Goal: Navigation & Orientation: Find specific page/section

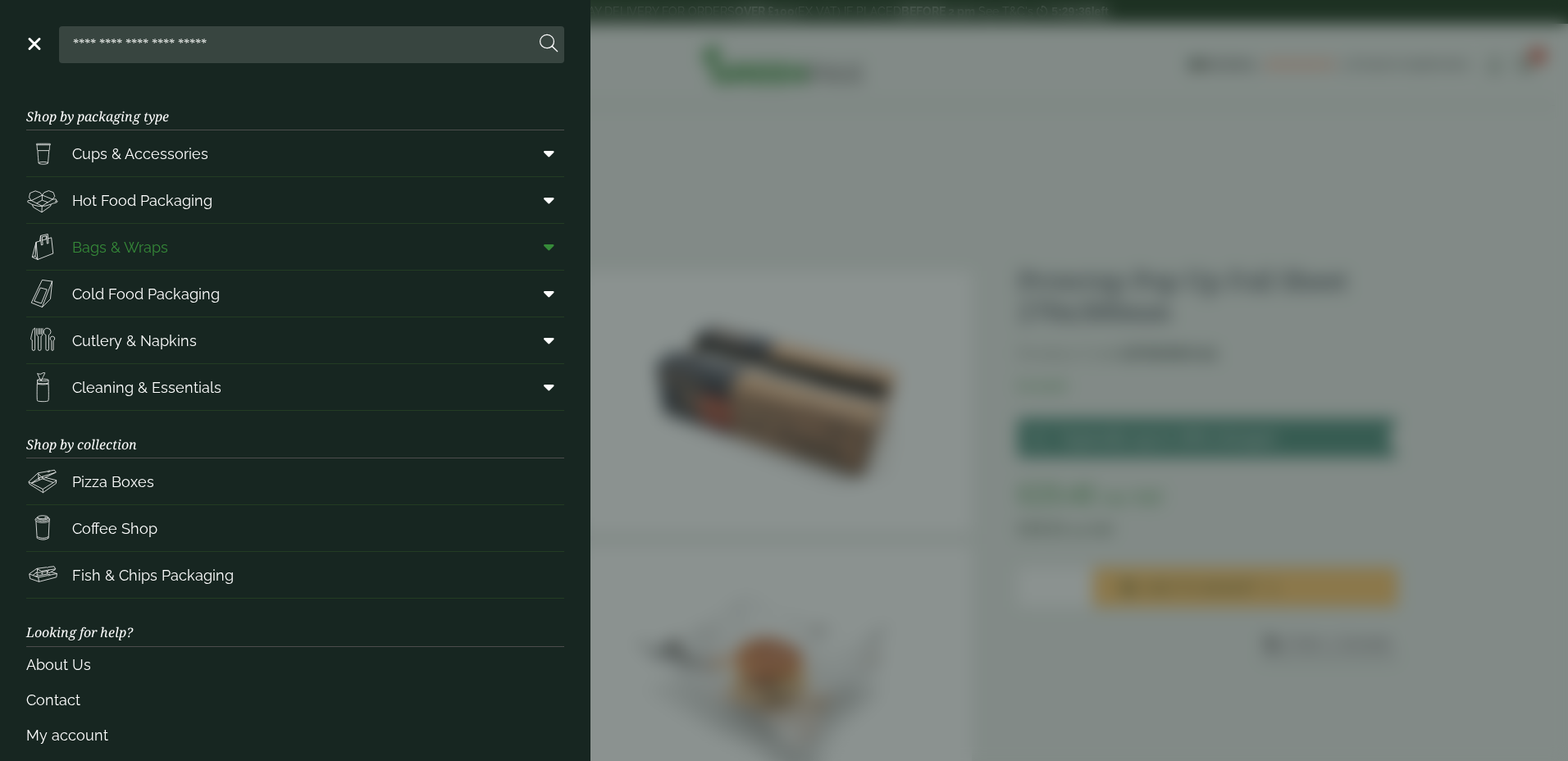
click at [146, 252] on span "Bags & Wraps" at bounding box center [120, 248] width 96 height 22
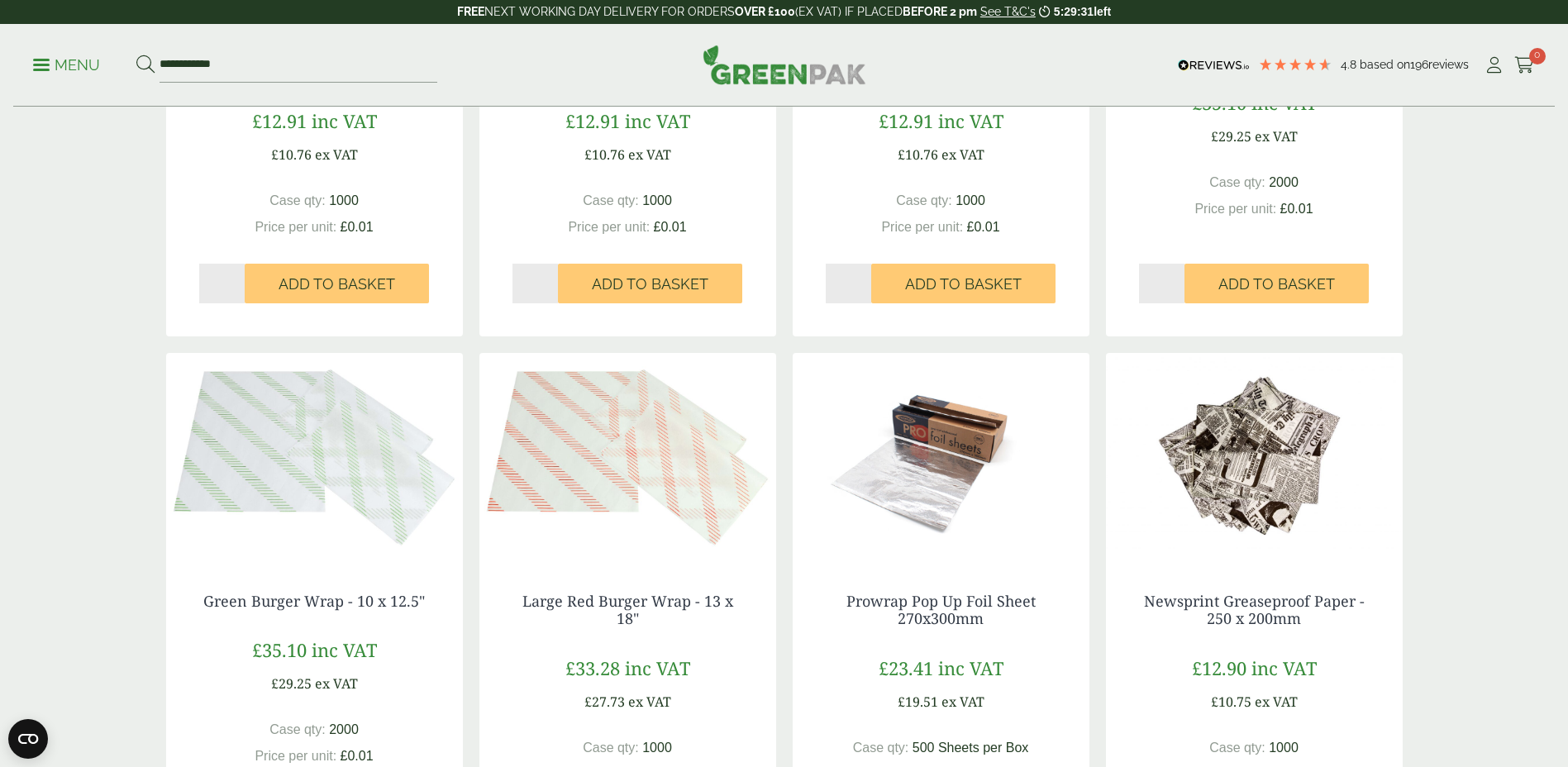
scroll to position [1571, 0]
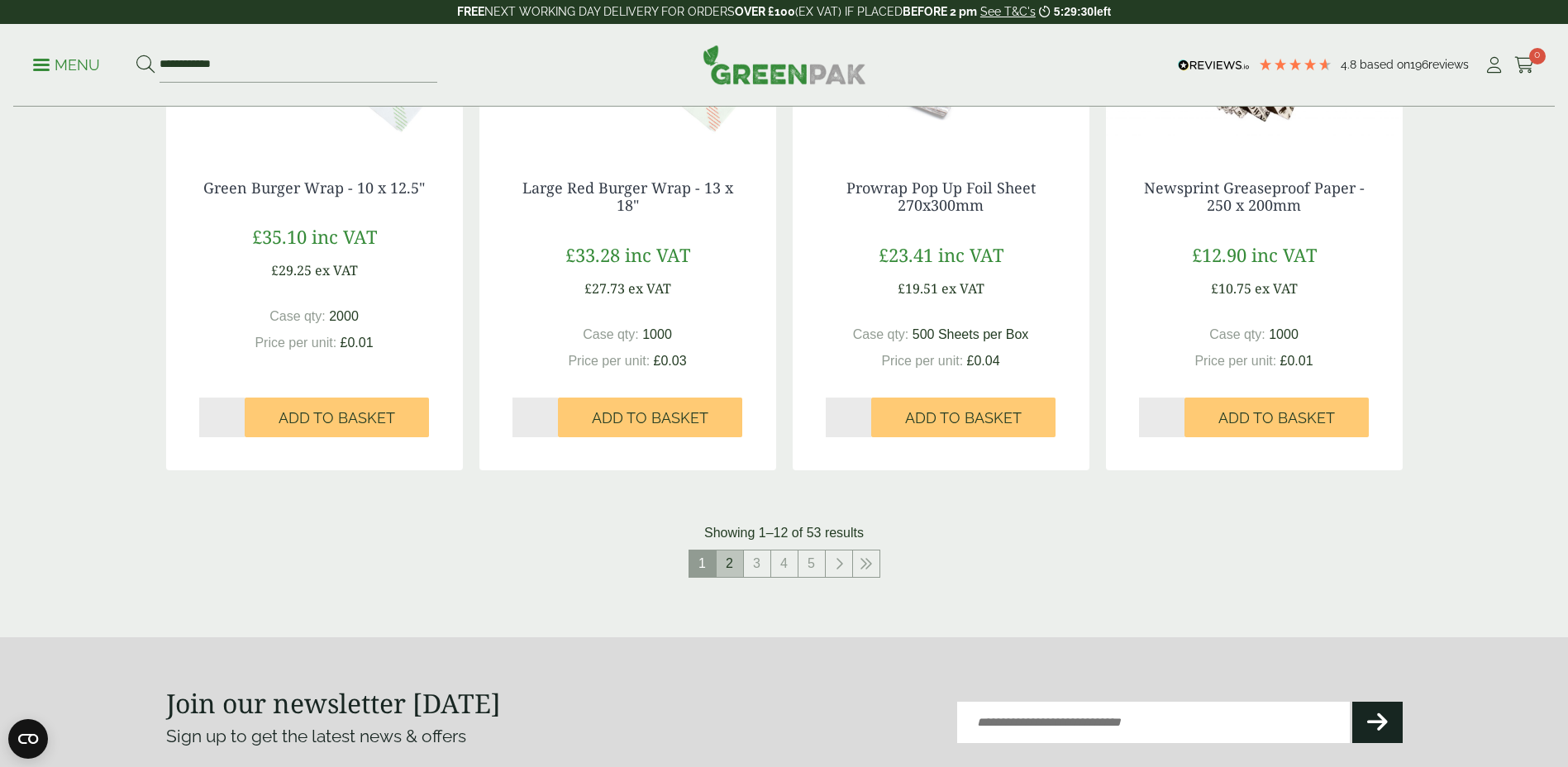
click at [730, 572] on link "2" at bounding box center [730, 563] width 26 height 26
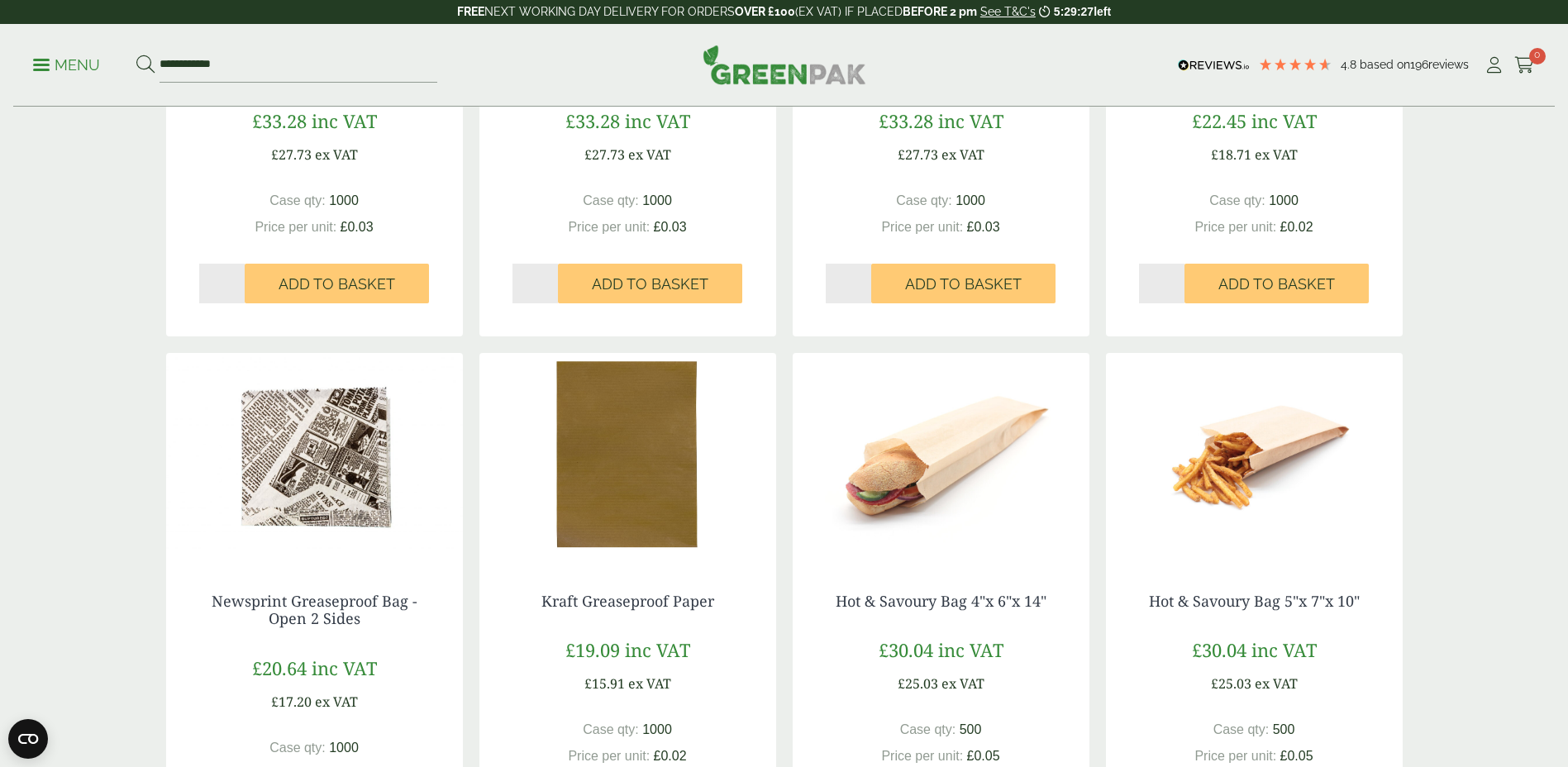
scroll to position [1654, 0]
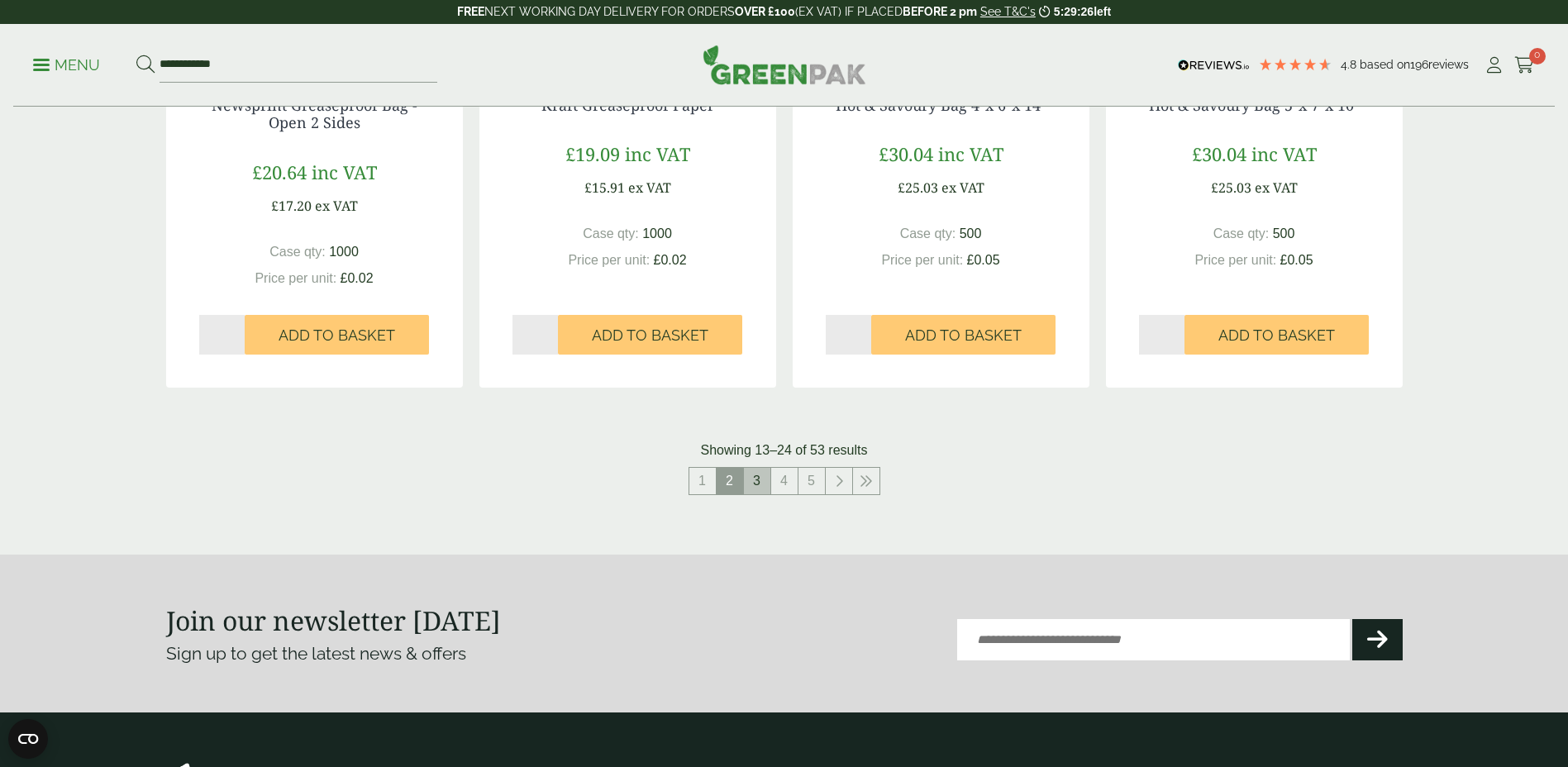
click at [758, 472] on link "3" at bounding box center [758, 481] width 26 height 26
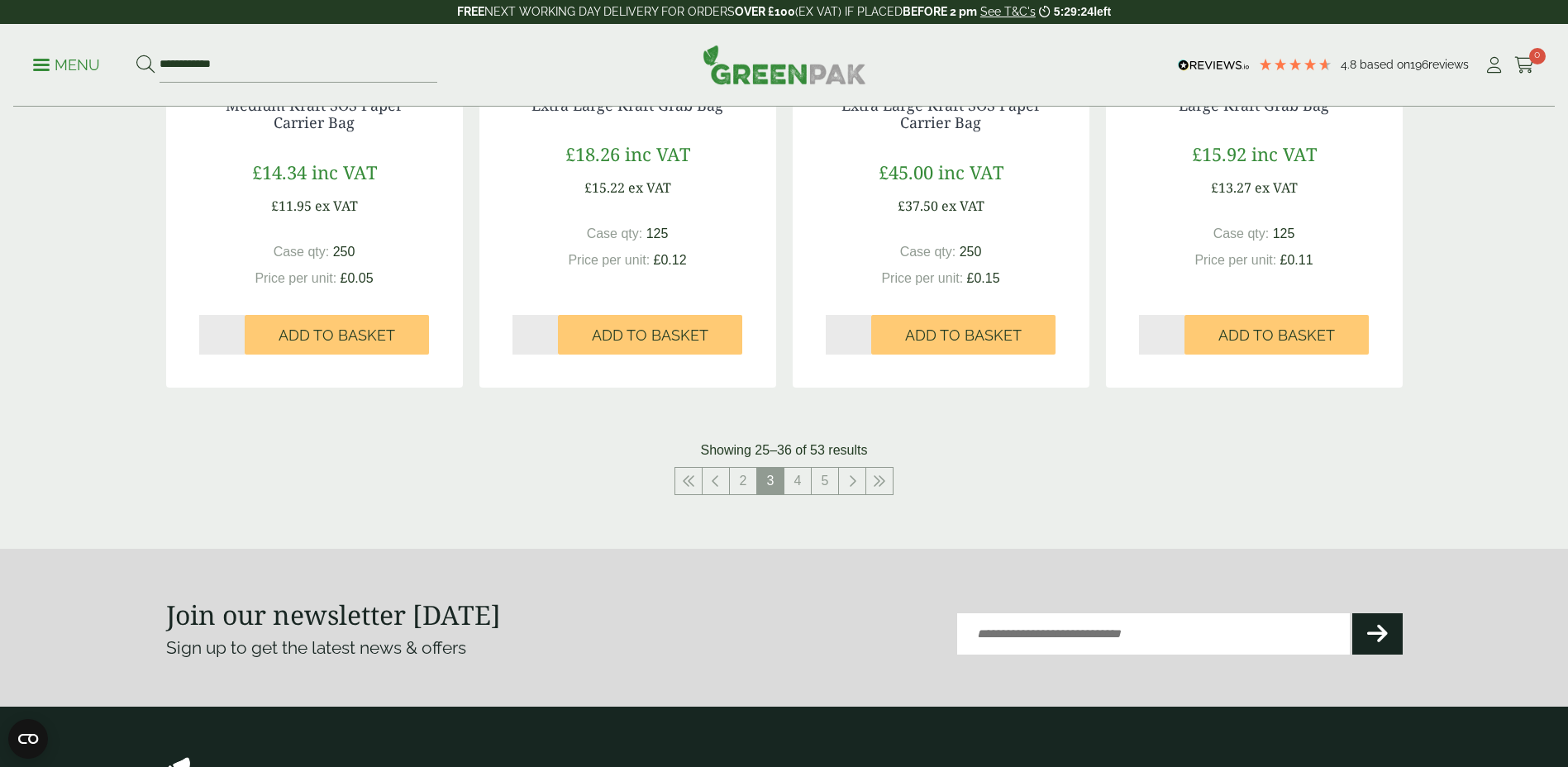
scroll to position [1240, 0]
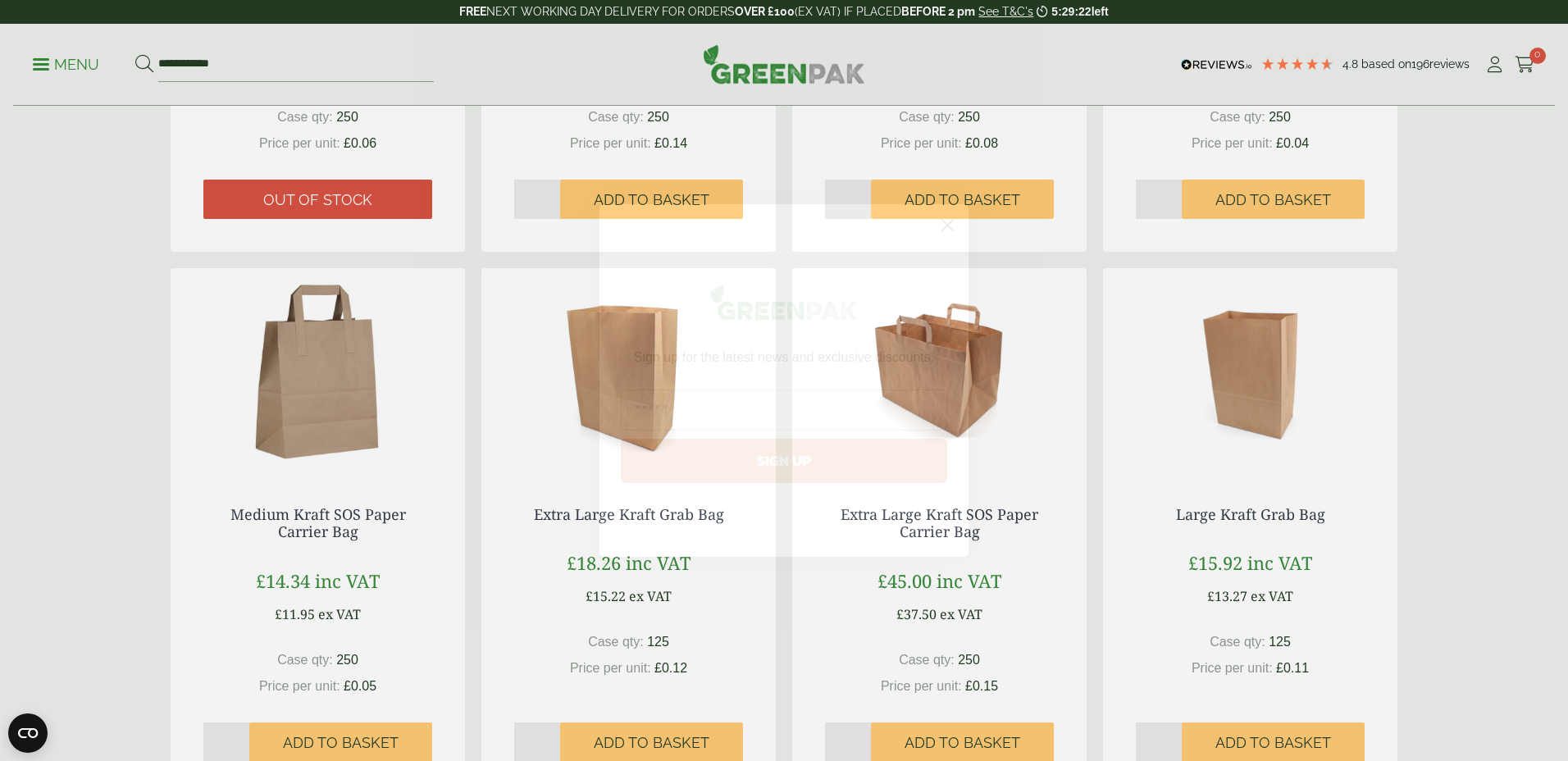
click at [957, 237] on icon "Close dialog" at bounding box center [947, 224] width 29 height 29
